Goal: Transaction & Acquisition: Book appointment/travel/reservation

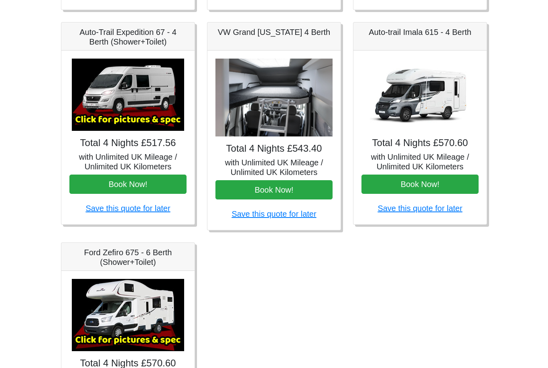
scroll to position [324, 0]
click at [153, 310] on img at bounding box center [128, 315] width 112 height 72
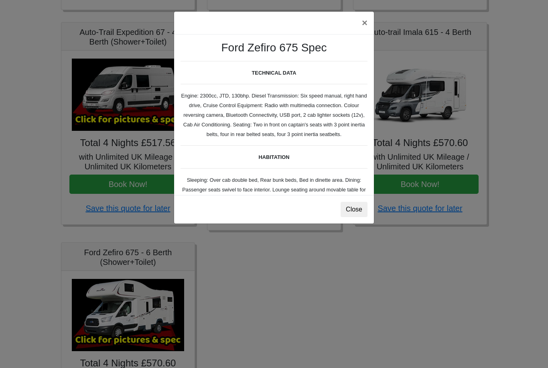
click at [360, 211] on button "Close" at bounding box center [353, 209] width 27 height 15
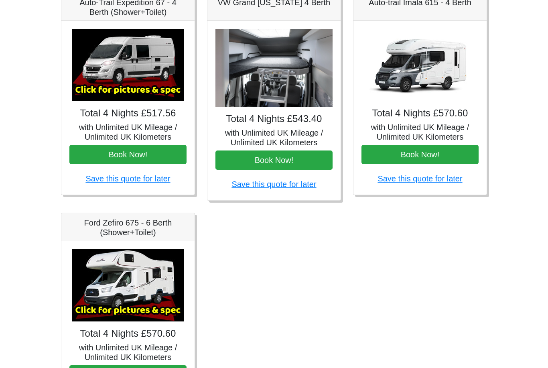
scroll to position [406, 0]
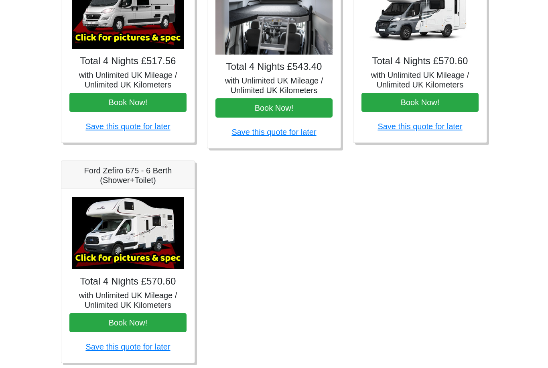
click at [148, 250] on img at bounding box center [128, 233] width 112 height 72
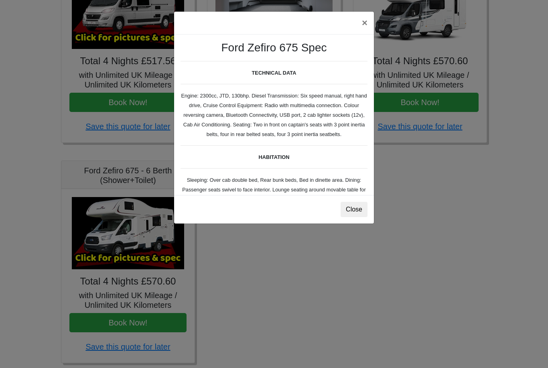
click at [368, 31] on button "×" at bounding box center [364, 23] width 18 height 22
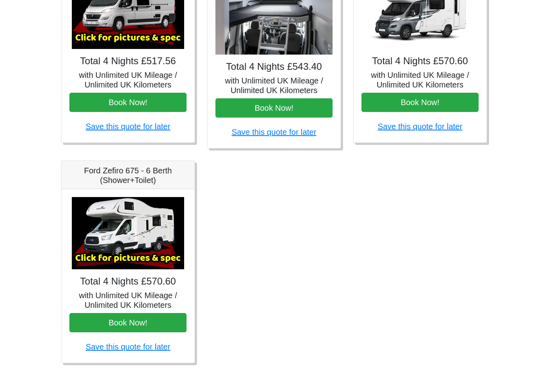
click at [418, 47] on img at bounding box center [420, 13] width 112 height 72
click at [435, 24] on img at bounding box center [420, 13] width 112 height 72
click at [446, 77] on h5 "with Unlimited UK Mileage / Unlimited UK Kilometers" at bounding box center [419, 79] width 117 height 19
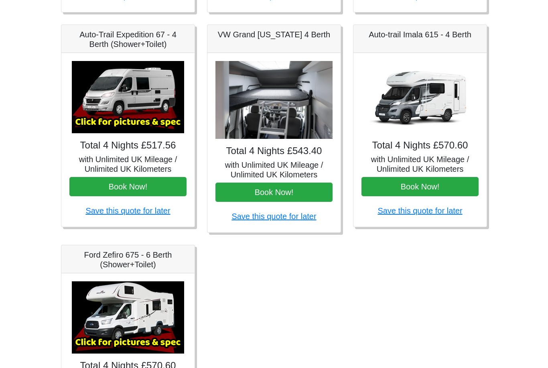
scroll to position [298, 0]
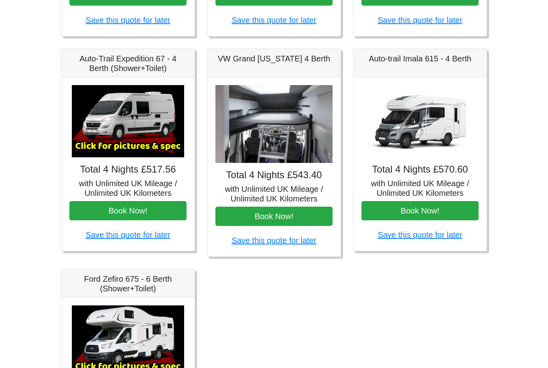
click at [436, 128] on img at bounding box center [420, 121] width 112 height 72
click at [443, 114] on img at bounding box center [420, 121] width 112 height 72
click at [445, 119] on img at bounding box center [420, 121] width 112 height 72
click at [432, 55] on h5 "Auto-trail Imala 615 - 4 Berth" at bounding box center [419, 59] width 117 height 10
click at [148, 320] on img at bounding box center [128, 341] width 112 height 72
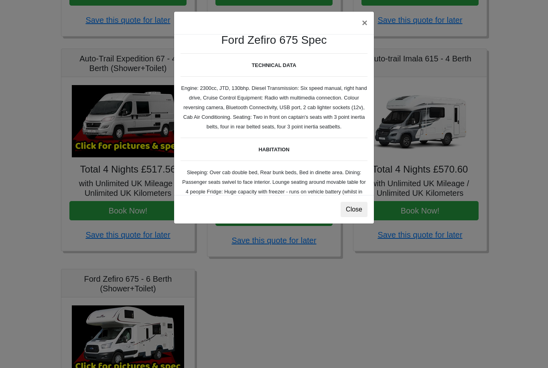
scroll to position [7, 0]
click at [362, 212] on button "Close" at bounding box center [353, 209] width 27 height 15
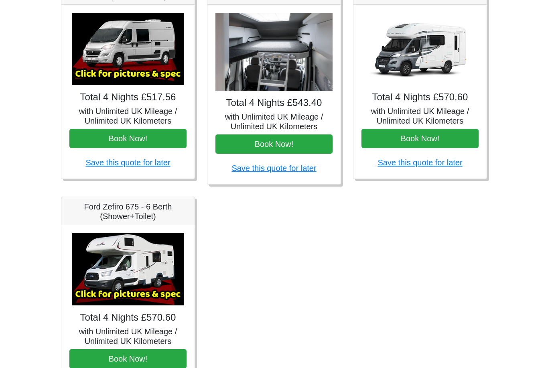
scroll to position [406, 0]
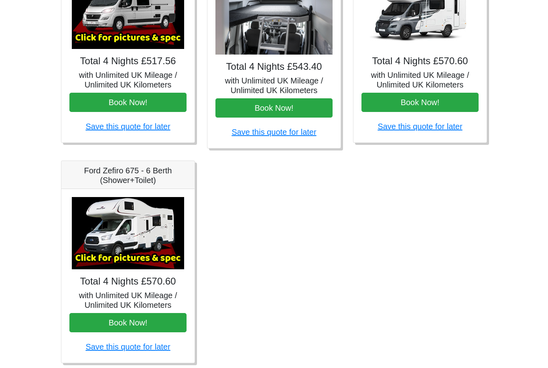
click at [160, 321] on button "Book Now!" at bounding box center [127, 322] width 117 height 19
